Goal: Find specific page/section: Find specific page/section

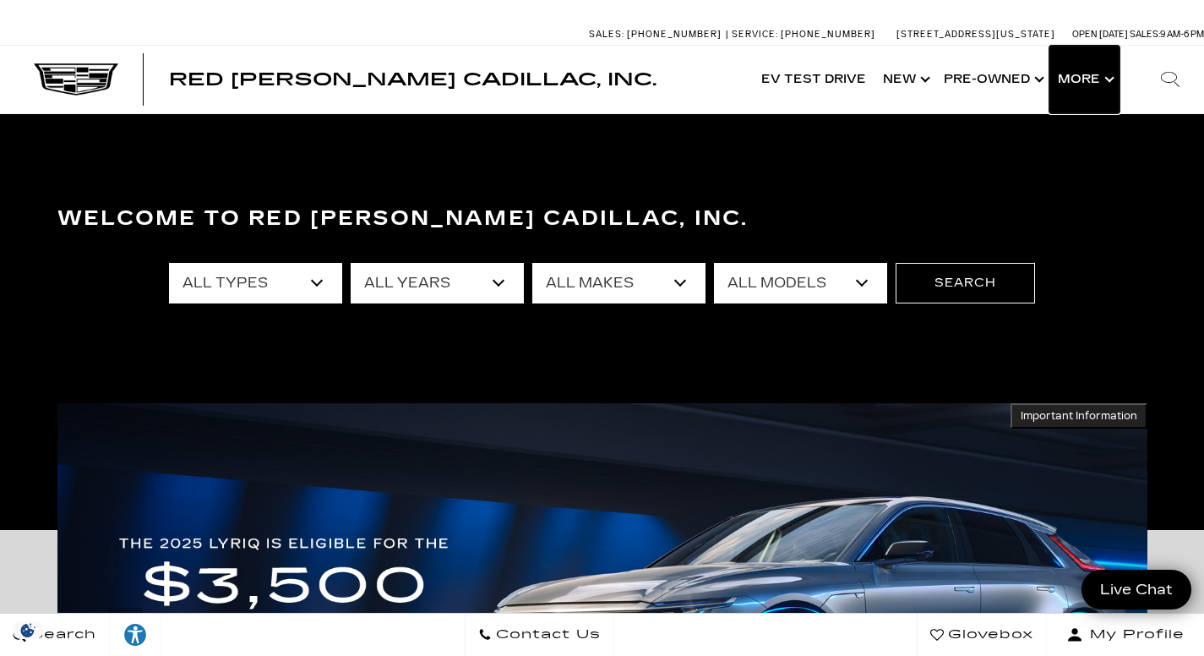
click at [1100, 85] on button "Show More" at bounding box center [1084, 80] width 70 height 68
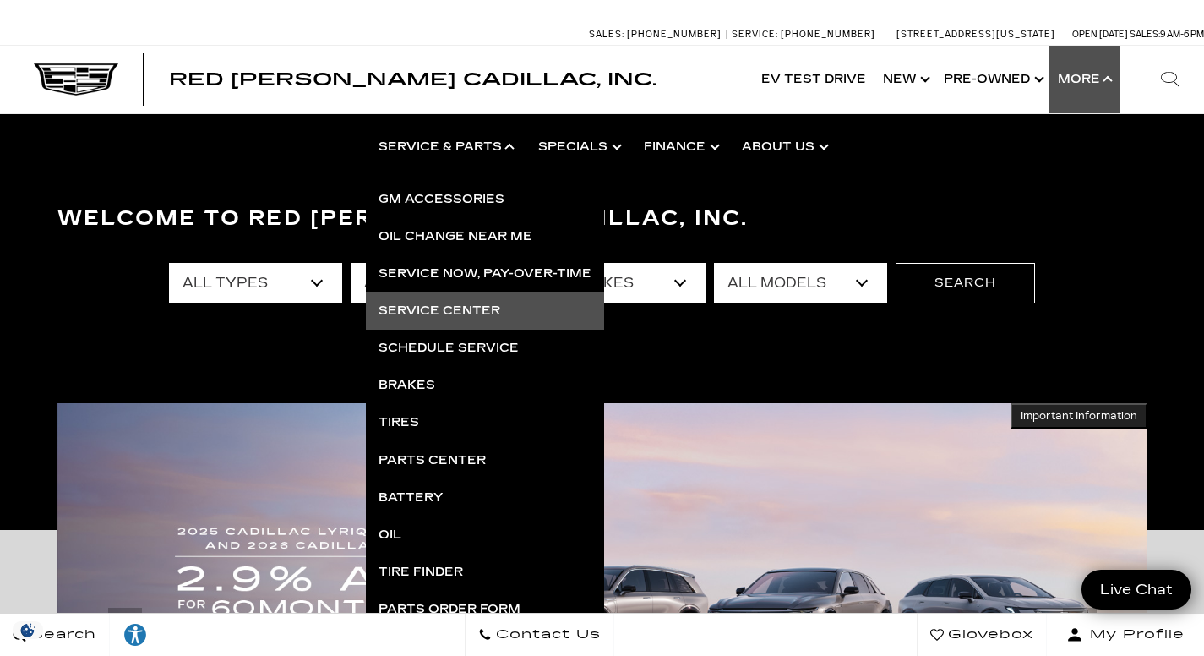
click at [444, 311] on link "Service Center" at bounding box center [485, 310] width 238 height 37
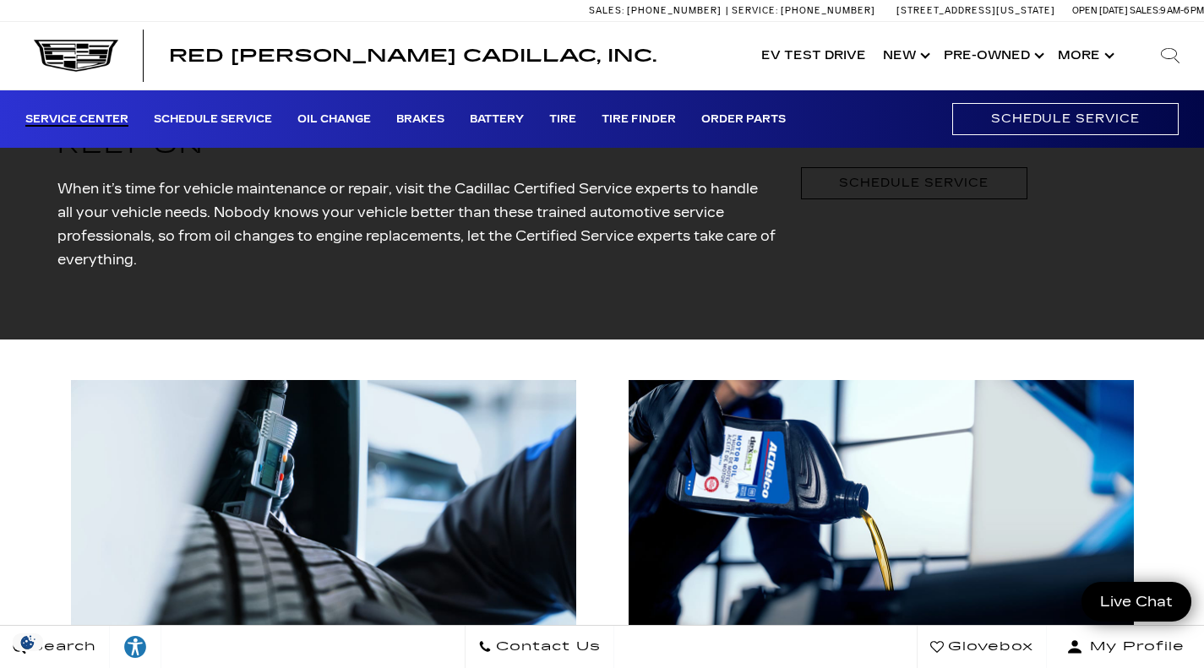
scroll to position [1655, 0]
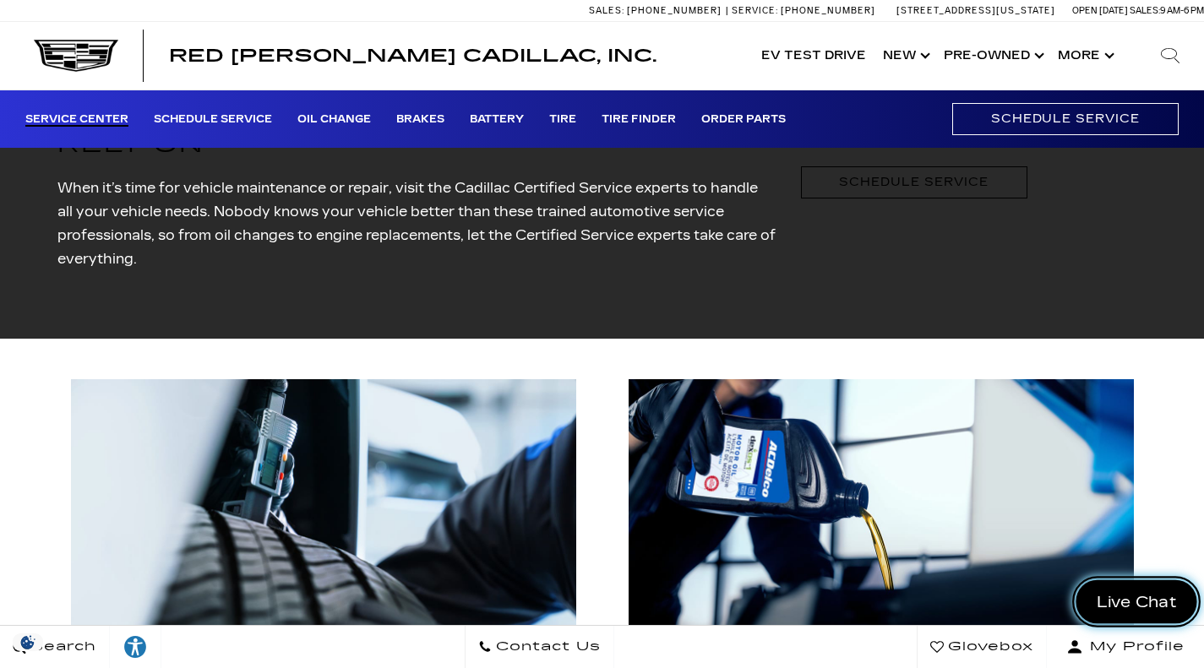
click at [1139, 597] on span "Live Chat" at bounding box center [1136, 601] width 99 height 21
